Goal: Information Seeking & Learning: Learn about a topic

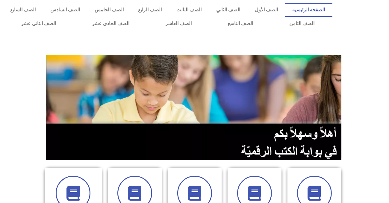
scroll to position [178, 0]
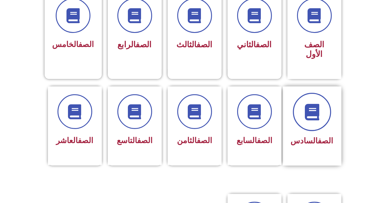
click at [322, 113] on span at bounding box center [312, 112] width 38 height 38
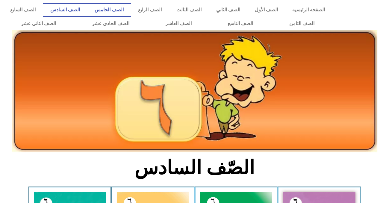
click at [131, 6] on link "الصف الخامس" at bounding box center [109, 10] width 44 height 14
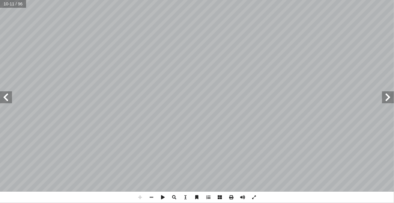
click at [149, 55] on html "الصفحة الرئيسية الصف الأول الصف الثاني الصف الثالث الصف الرابع الصف الخامس الصف…" at bounding box center [197, 27] width 394 height 55
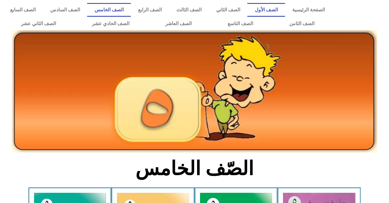
click at [279, 8] on link "الصف الأول" at bounding box center [266, 10] width 38 height 14
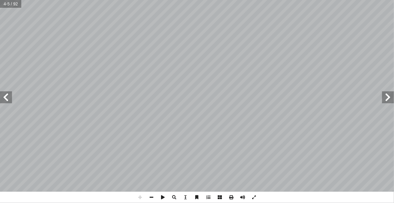
click at [345, 0] on html "الصفحة الرئيسية الصف الأول الصف الثاني الصف الثالث الصف الرابع الصف الخامس الصف…" at bounding box center [197, 27] width 394 height 55
click at [141, 203] on div "٤ ل ّ و أ ال� ُ س ْ ر َّ الد ه� ُ ك�ت َ ر َ ح َ و ِ ض ْ ر أ ال� ُ ل ْ ك َ ش : ُ…" at bounding box center [197, 101] width 394 height 203
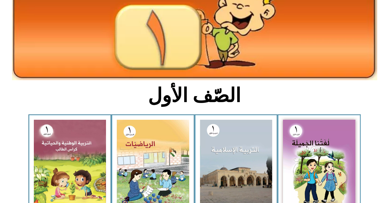
scroll to position [96, 0]
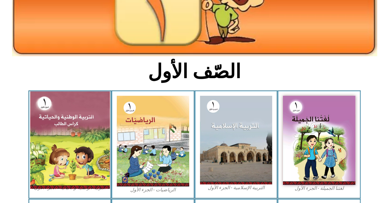
click at [72, 149] on img at bounding box center [70, 139] width 80 height 97
